Goal: Task Accomplishment & Management: Manage account settings

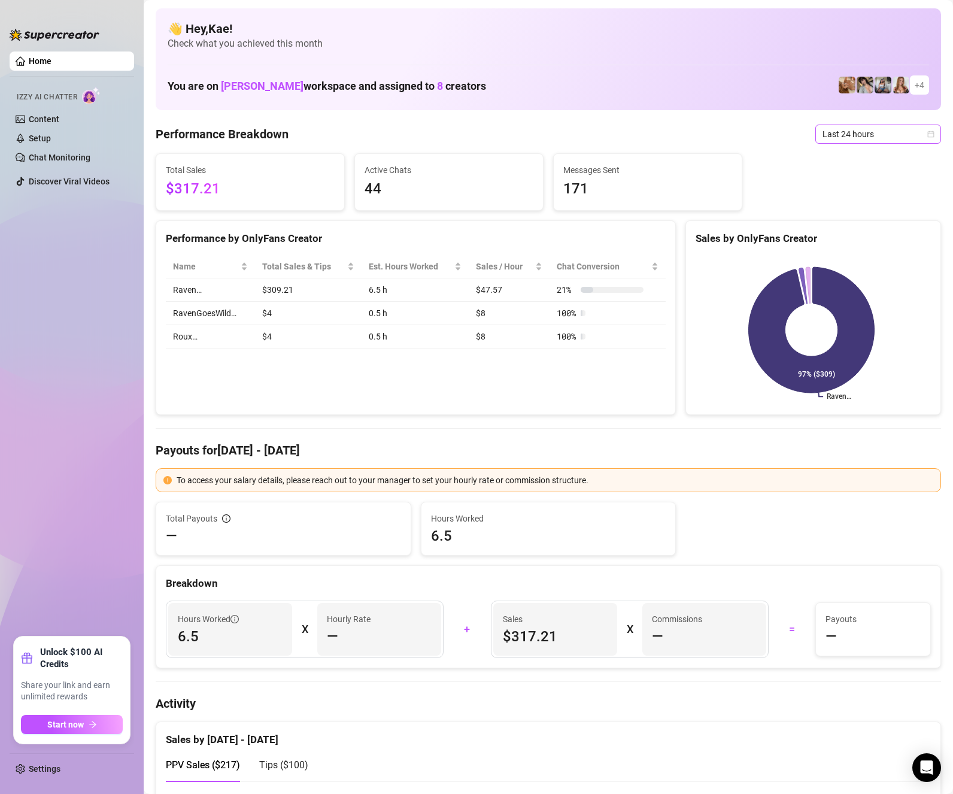
click at [863, 132] on span "Last 24 hours" at bounding box center [878, 134] width 111 height 18
click at [851, 168] on div "Last 7 days" at bounding box center [868, 177] width 121 height 19
click at [844, 130] on span "Last 7 days" at bounding box center [878, 134] width 111 height 18
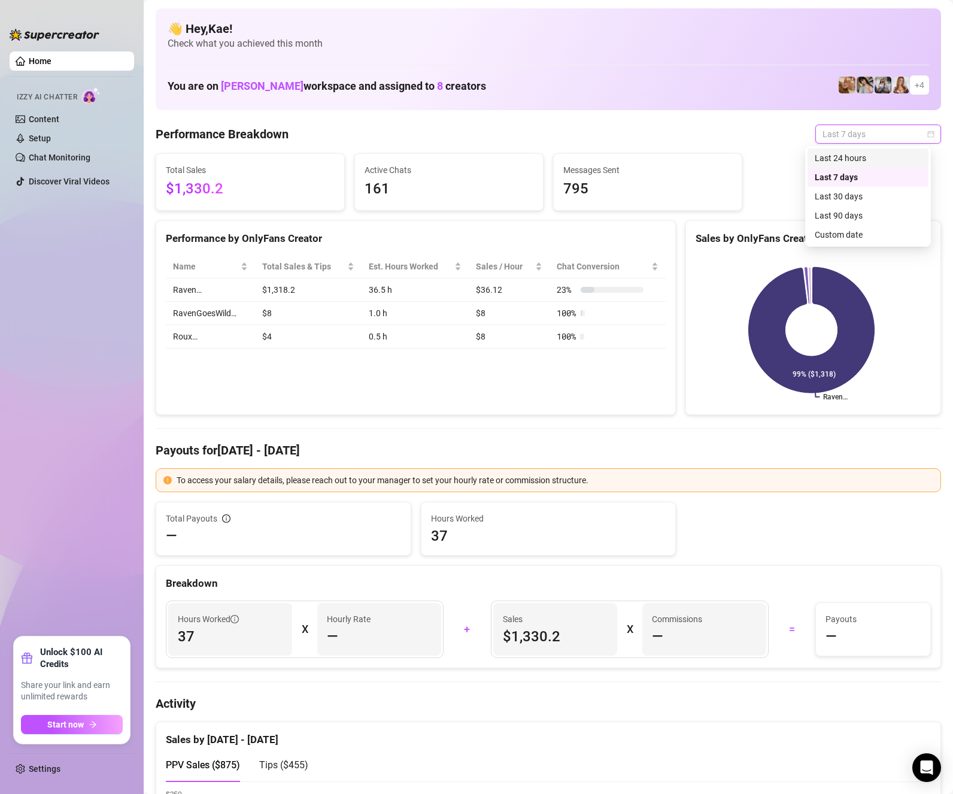
click at [845, 159] on div "Last 24 hours" at bounding box center [868, 157] width 107 height 13
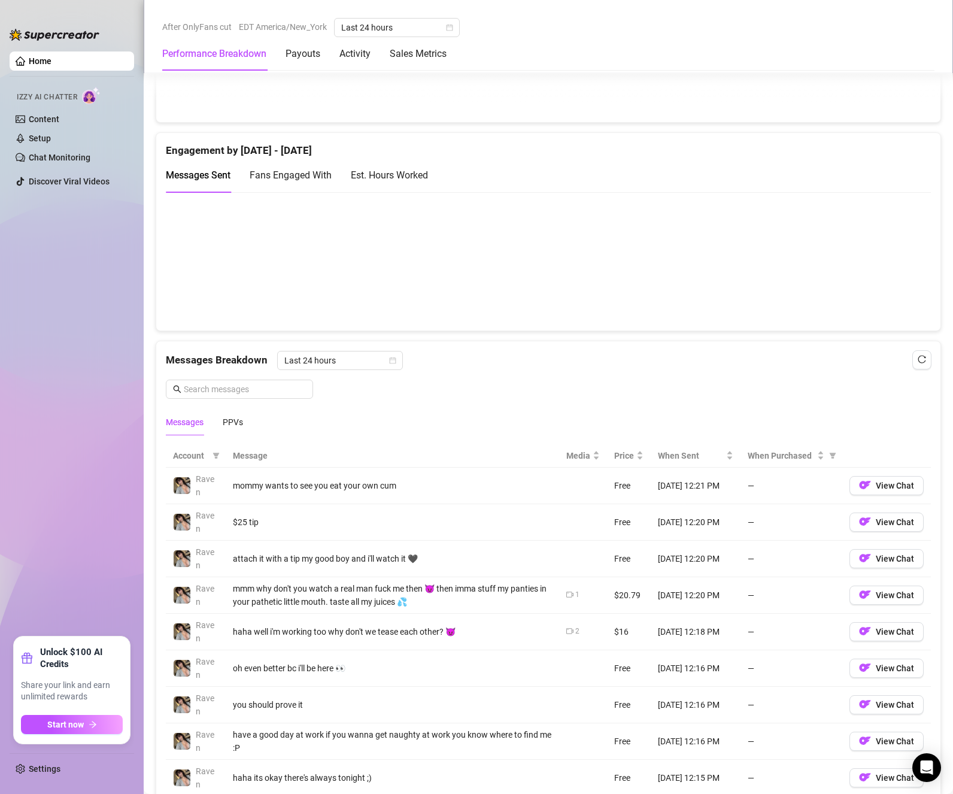
scroll to position [838, 0]
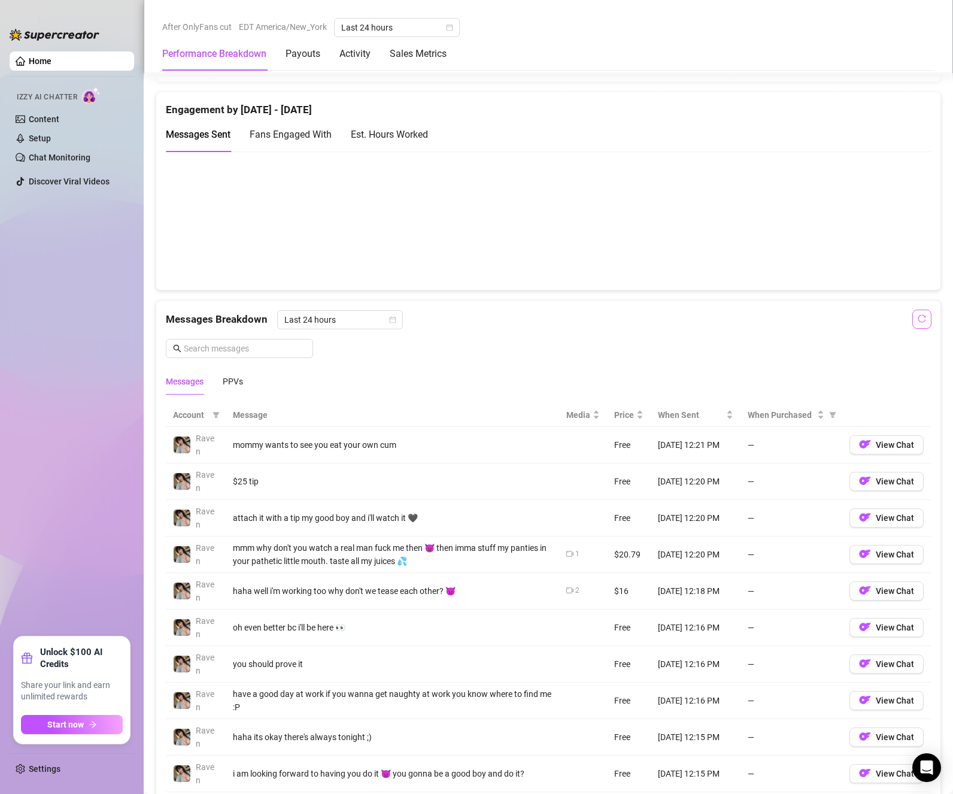
click at [918, 316] on icon "reload" at bounding box center [922, 318] width 8 height 8
click at [917, 316] on button "button" at bounding box center [922, 319] width 19 height 19
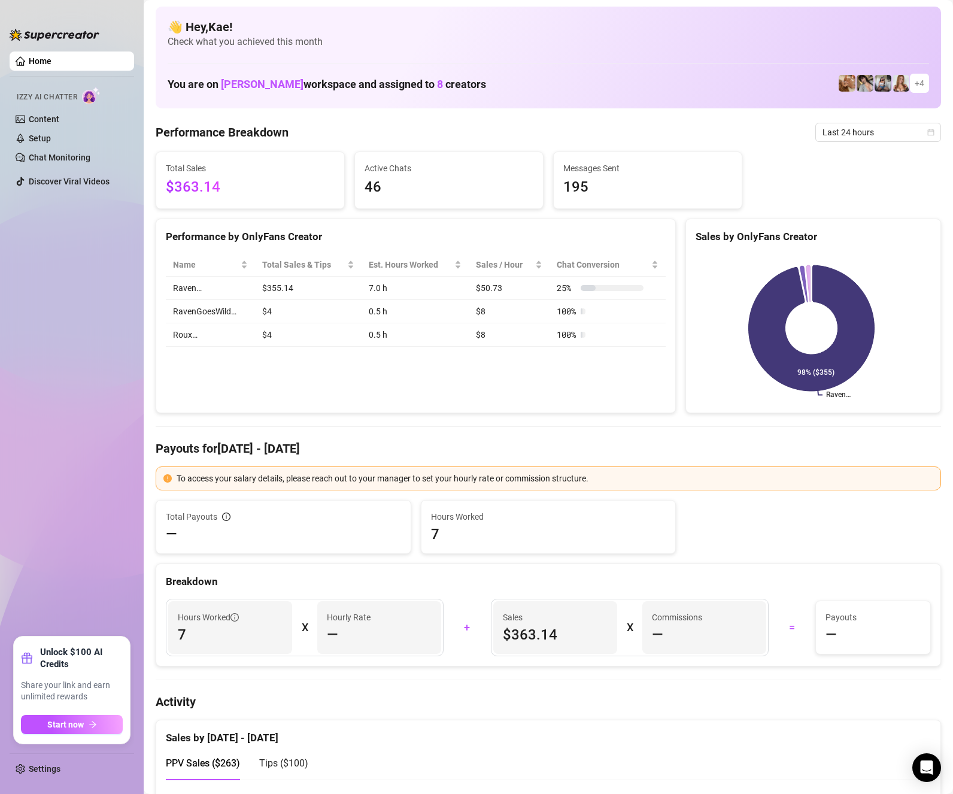
scroll to position [0, 0]
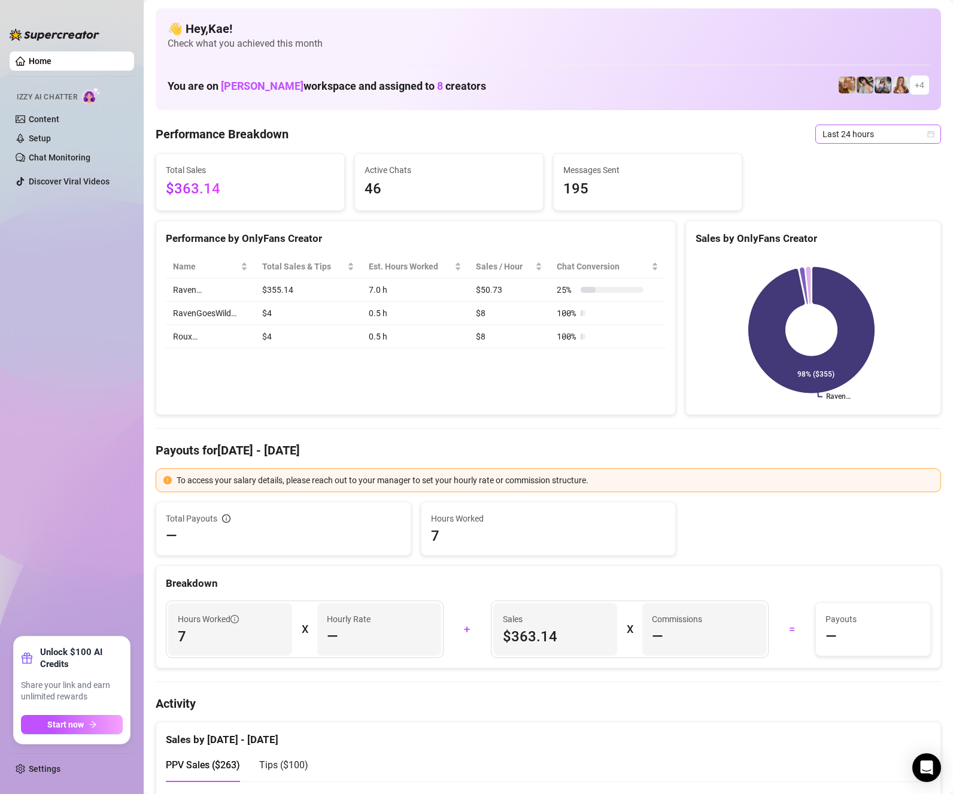
click at [854, 137] on span "Last 24 hours" at bounding box center [878, 134] width 111 height 18
click at [847, 159] on div "Last 24 hours" at bounding box center [868, 157] width 107 height 13
click at [857, 140] on span "Last 24 hours" at bounding box center [878, 134] width 111 height 18
click at [851, 171] on div "Last 7 days" at bounding box center [868, 177] width 107 height 13
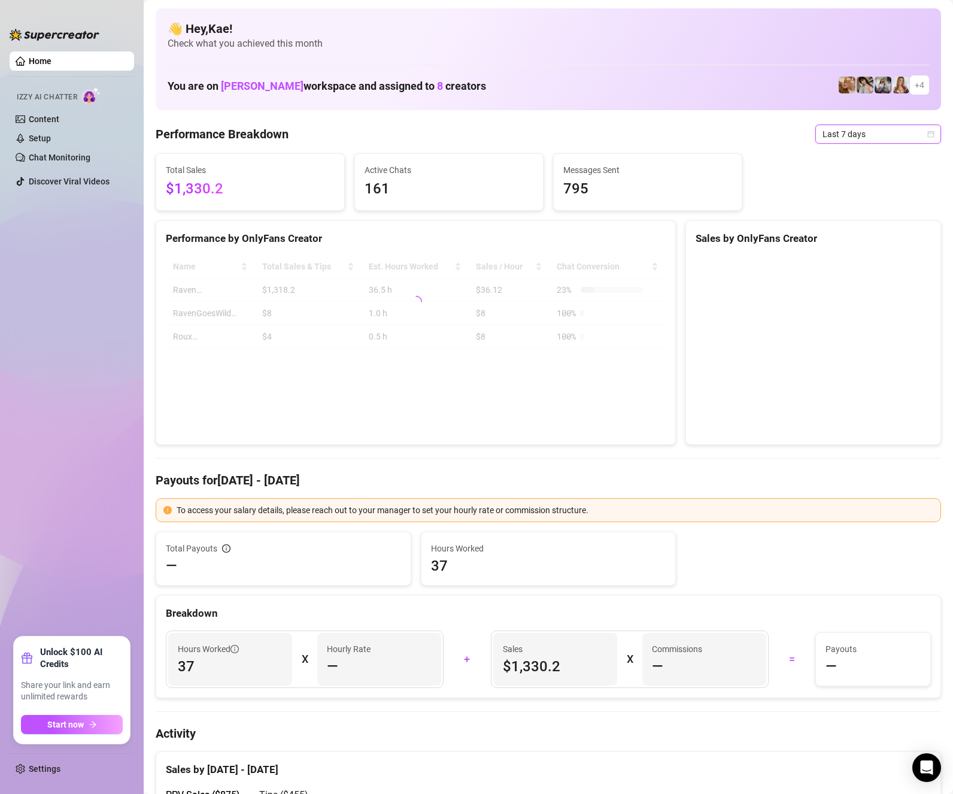
click at [847, 128] on span "Last 7 days" at bounding box center [878, 134] width 111 height 18
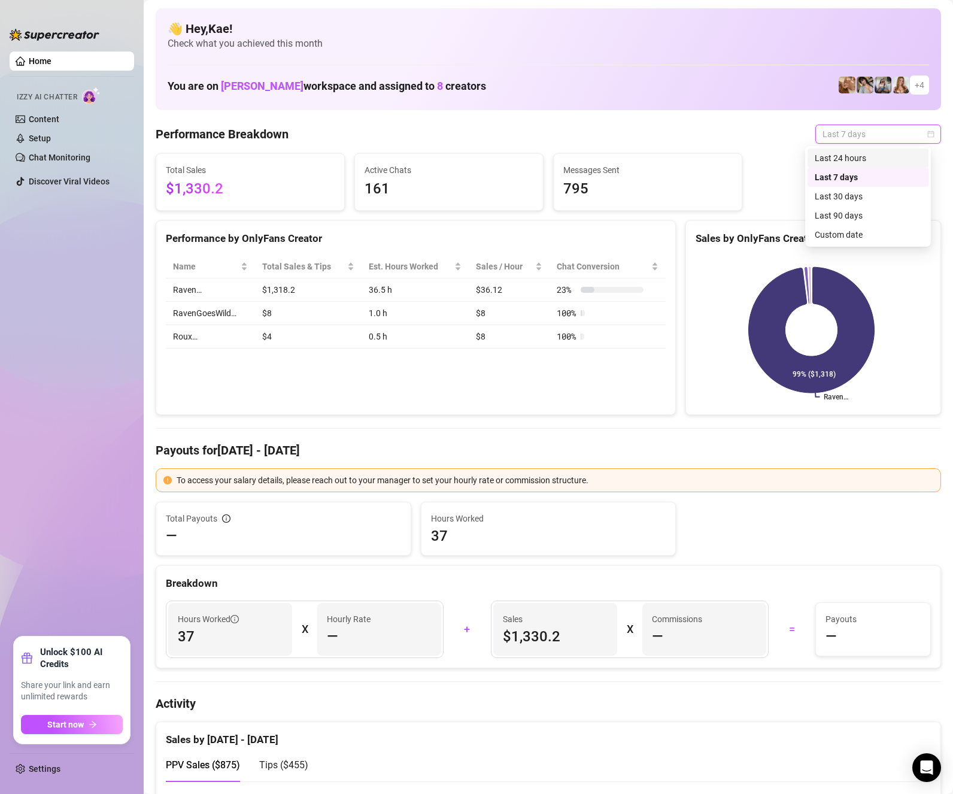
click at [851, 160] on div "Last 24 hours" at bounding box center [868, 157] width 107 height 13
